Goal: Navigation & Orientation: Understand site structure

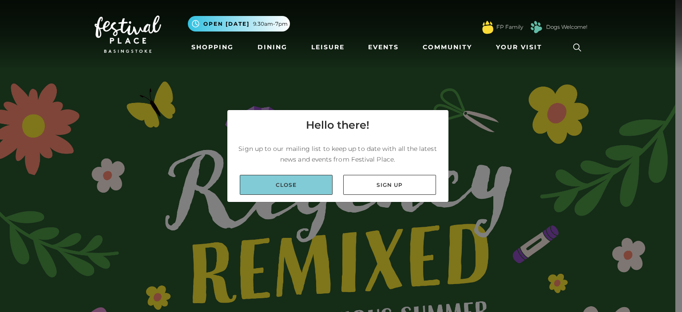
click at [293, 185] on link "Close" at bounding box center [286, 185] width 93 height 20
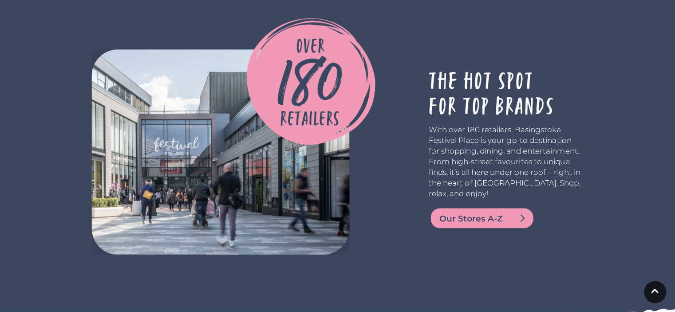
scroll to position [1862, 0]
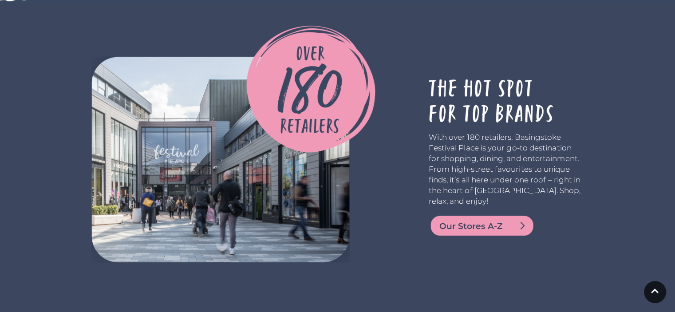
click at [485, 226] on span "Our Stores A-Z" at bounding box center [492, 226] width 107 height 12
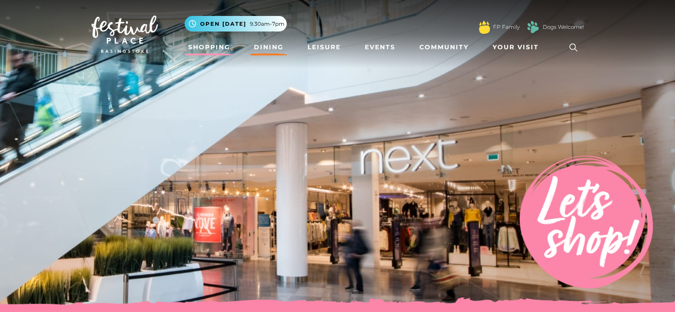
click at [269, 46] on link "Dining" at bounding box center [268, 47] width 37 height 16
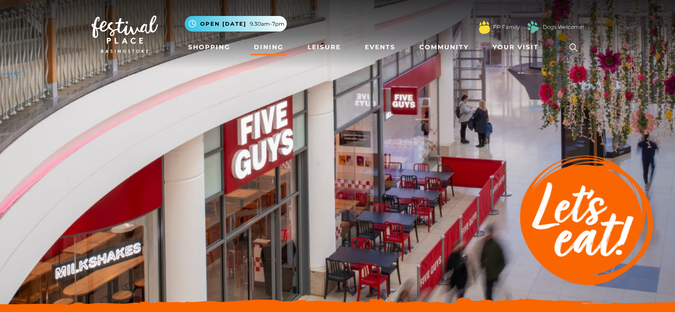
click at [596, 112] on img at bounding box center [337, 155] width 675 height 311
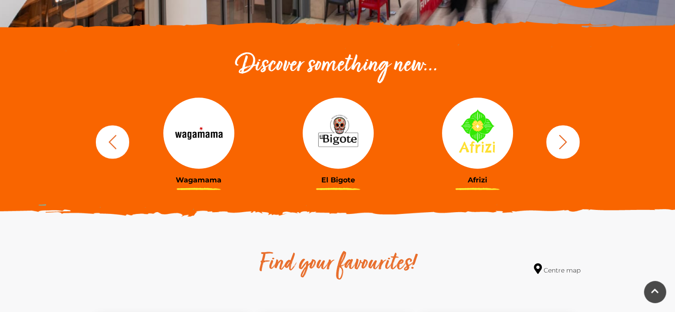
scroll to position [302, 0]
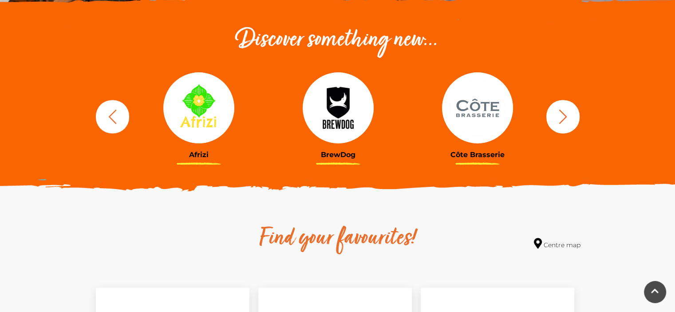
click at [562, 119] on icon "button" at bounding box center [563, 116] width 8 height 14
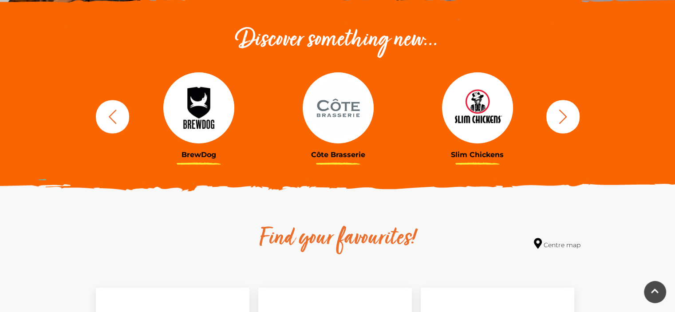
click at [562, 119] on icon "button" at bounding box center [563, 116] width 8 height 14
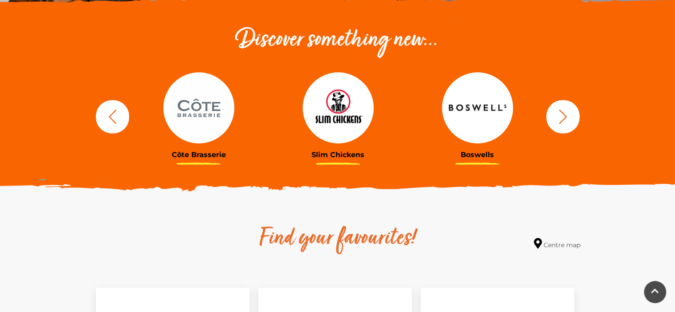
click at [562, 119] on icon "button" at bounding box center [563, 116] width 8 height 14
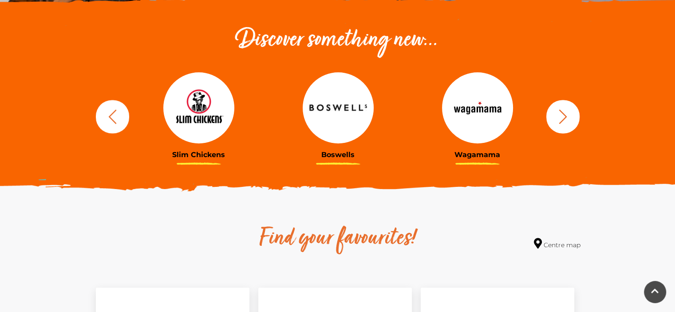
click at [562, 119] on icon "button" at bounding box center [563, 116] width 8 height 14
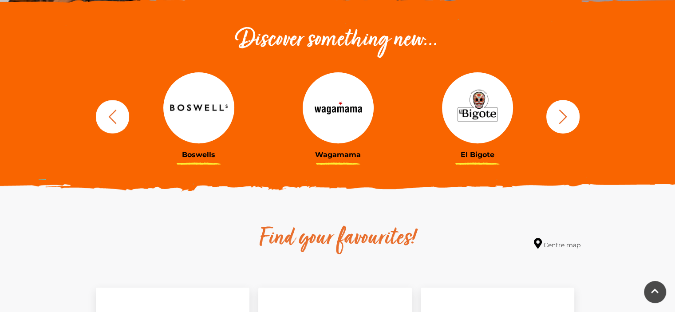
click at [562, 119] on icon "button" at bounding box center [563, 116] width 8 height 14
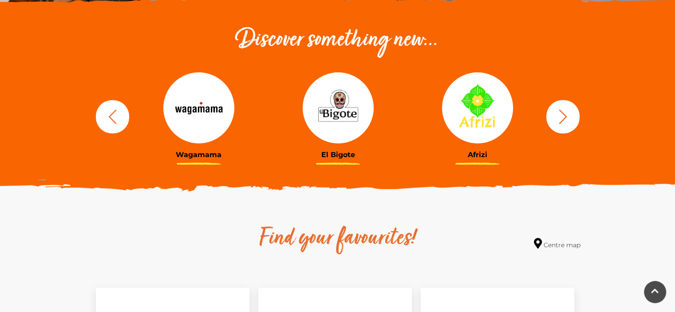
click at [562, 119] on icon "button" at bounding box center [563, 116] width 8 height 14
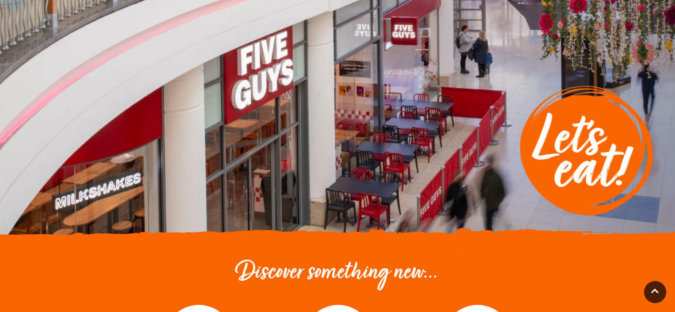
scroll to position [0, 0]
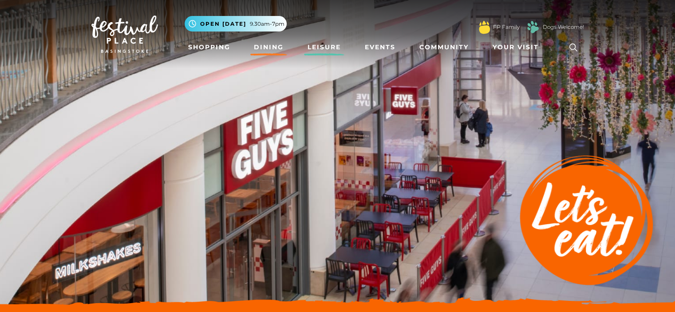
click at [323, 46] on link "Leisure" at bounding box center [324, 47] width 40 height 16
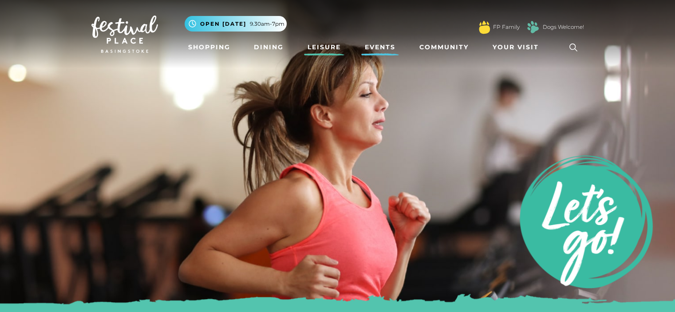
click at [383, 46] on link "Events" at bounding box center [380, 47] width 38 height 16
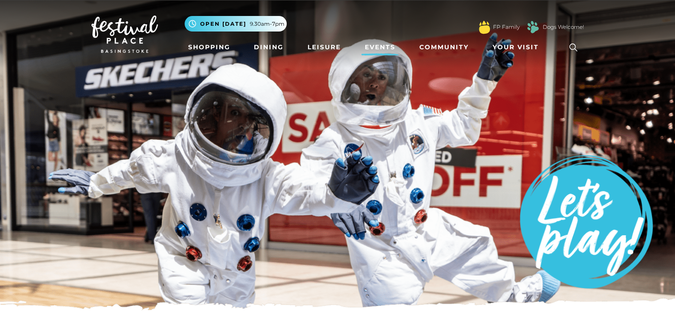
click at [126, 30] on img at bounding box center [124, 34] width 67 height 37
